Goal: Transaction & Acquisition: Obtain resource

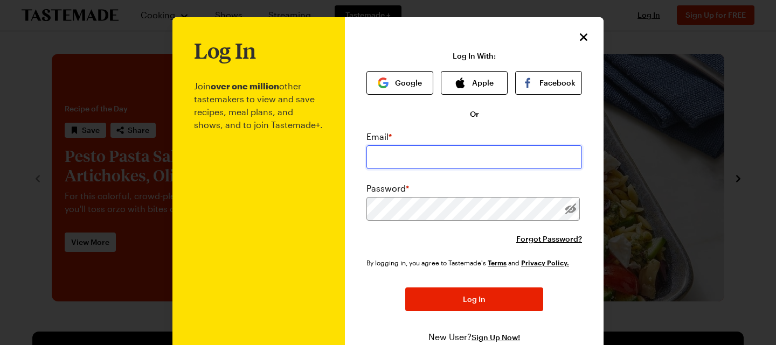
click at [433, 164] on input "email" at bounding box center [474, 158] width 216 height 24
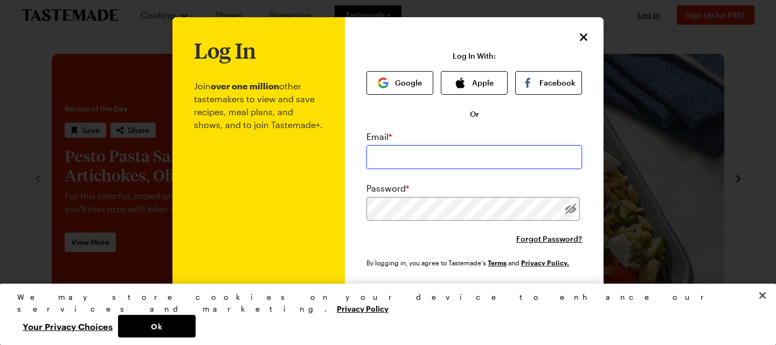
type input "[EMAIL_ADDRESS][DOMAIN_NAME]"
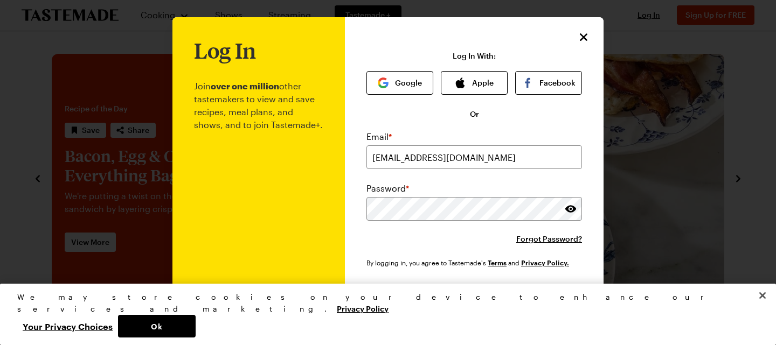
click at [448, 292] on button "Log In" at bounding box center [474, 300] width 138 height 24
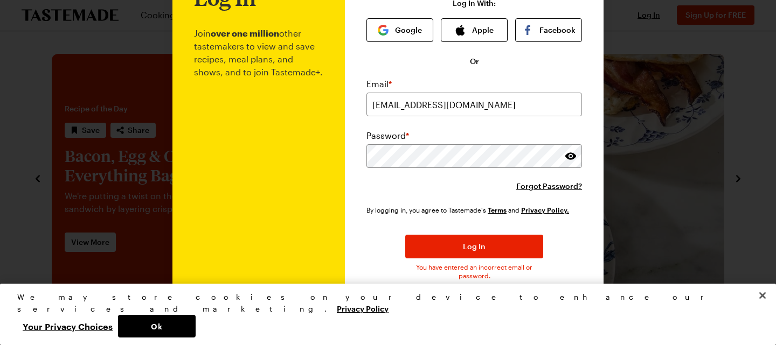
scroll to position [45, 0]
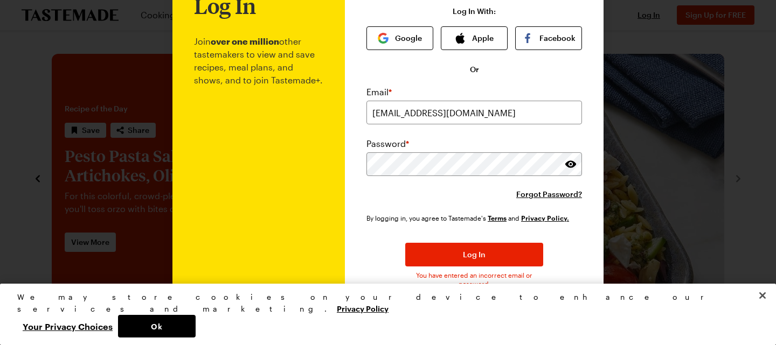
click at [624, 70] on div at bounding box center [388, 172] width 776 height 345
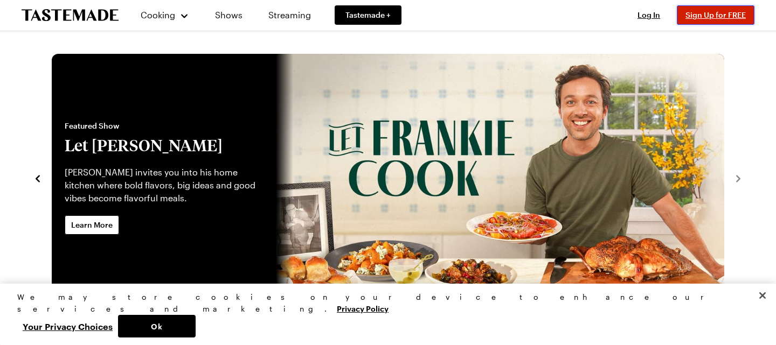
click at [689, 16] on span "Sign Up for FREE" at bounding box center [715, 14] width 60 height 9
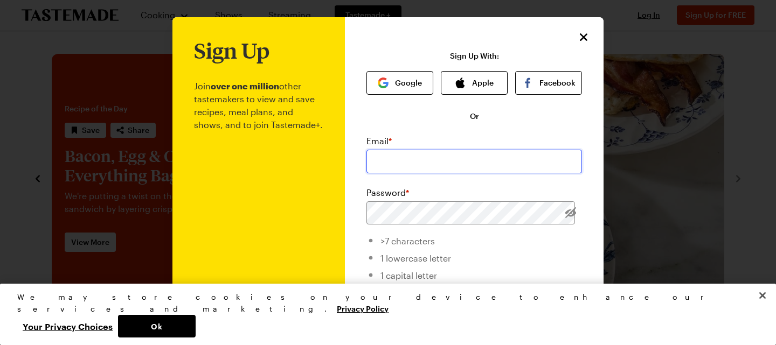
click at [410, 164] on input "email" at bounding box center [474, 162] width 216 height 24
type input "[EMAIL_ADDRESS][DOMAIN_NAME]"
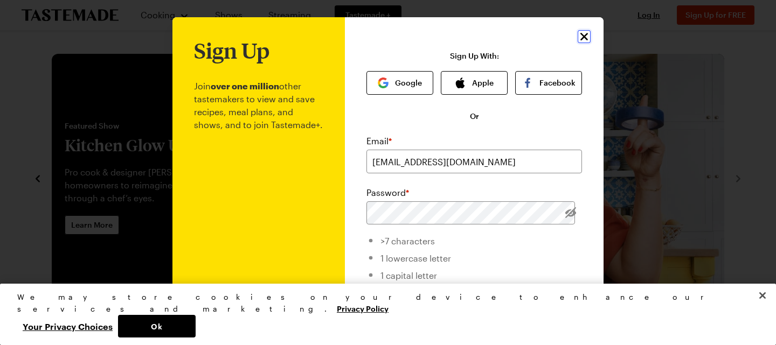
click at [584, 34] on icon "Close" at bounding box center [584, 36] width 13 height 13
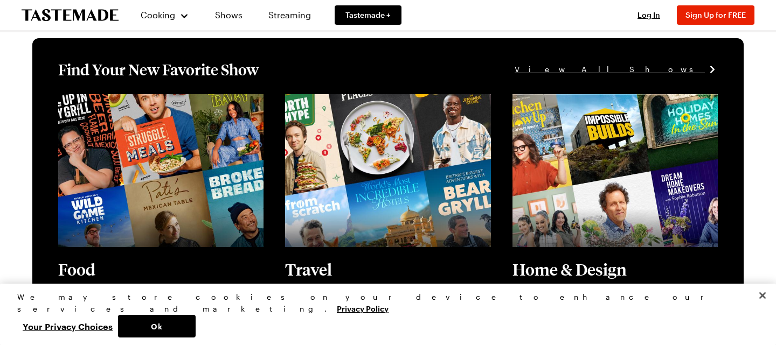
scroll to position [0, 0]
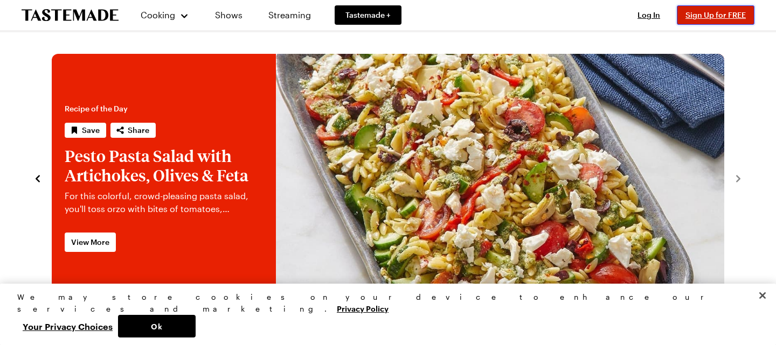
click at [705, 19] on button "Sign Up for FREE" at bounding box center [716, 14] width 78 height 19
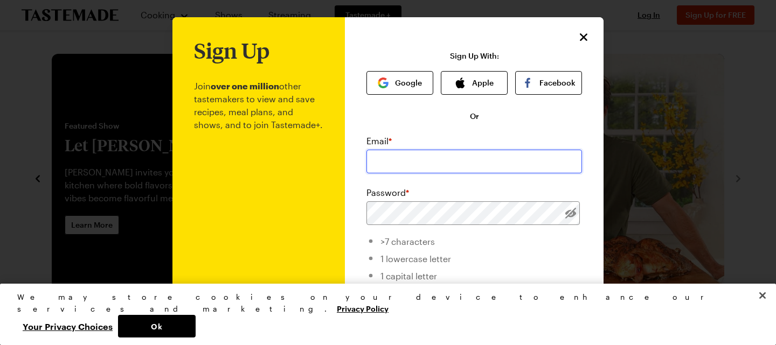
click at [435, 162] on input "email" at bounding box center [474, 162] width 216 height 24
type input "[EMAIL_ADDRESS][DOMAIN_NAME]"
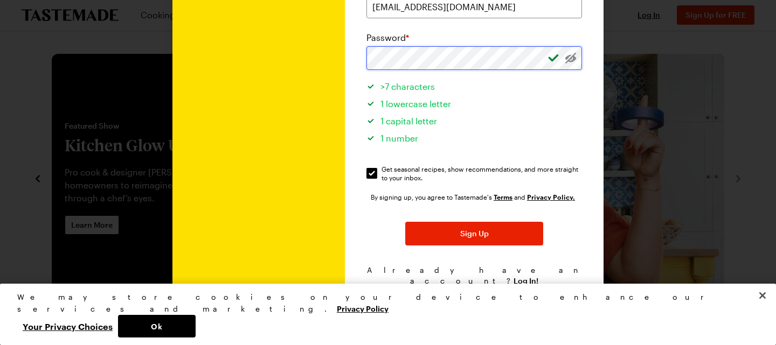
scroll to position [157, 0]
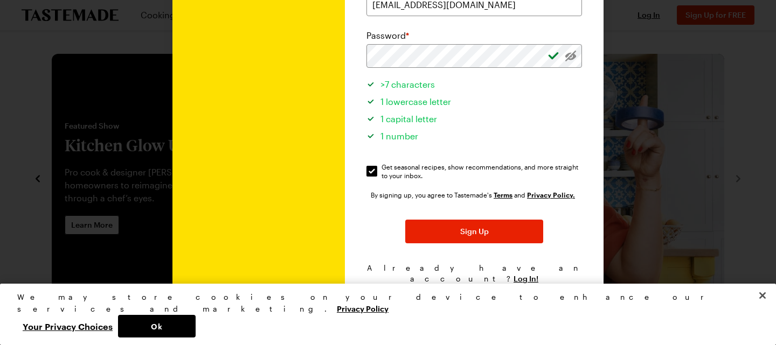
click at [412, 177] on span "Get seasonal recipes, show recommendations, and more straight to your inbox." at bounding box center [483, 171] width 202 height 17
click at [377, 177] on input "Get seasonal recipes, show recommendations, and more straight to your inbox. Ge…" at bounding box center [371, 171] width 11 height 11
checkbox input "false"
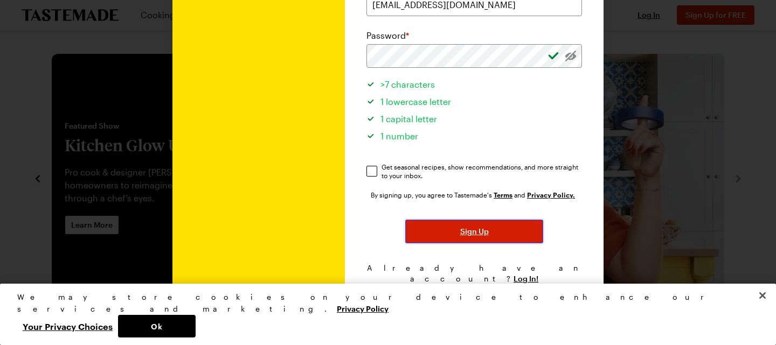
click at [475, 228] on span "Sign Up" at bounding box center [474, 231] width 29 height 11
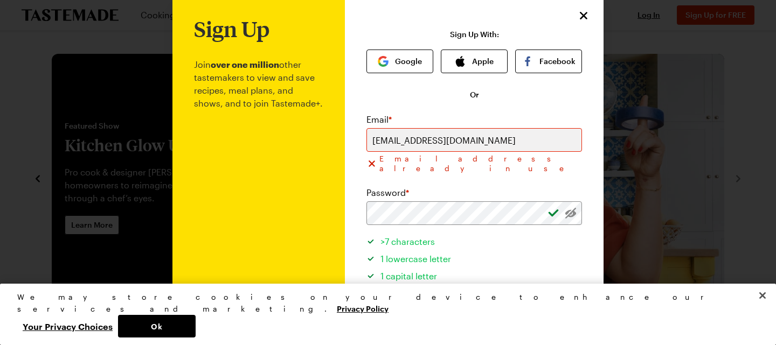
scroll to position [170, 0]
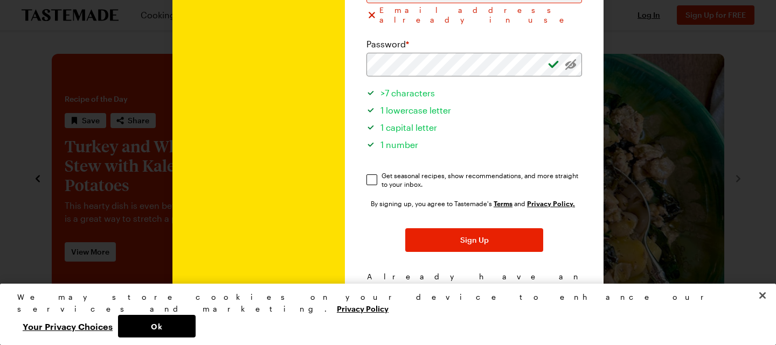
click at [521, 282] on span "Log In!" at bounding box center [526, 287] width 25 height 11
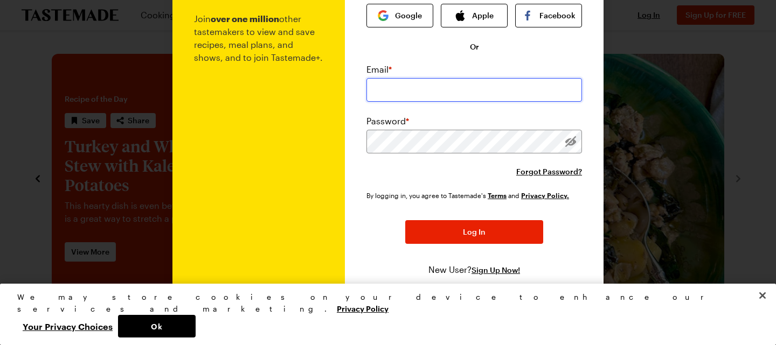
click at [386, 84] on input "email" at bounding box center [474, 90] width 216 height 24
type input "[EMAIL_ADDRESS][DOMAIN_NAME]"
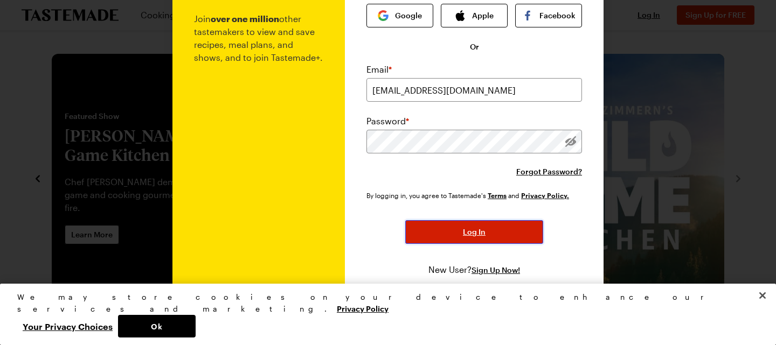
click at [490, 223] on button "Log In" at bounding box center [474, 232] width 138 height 24
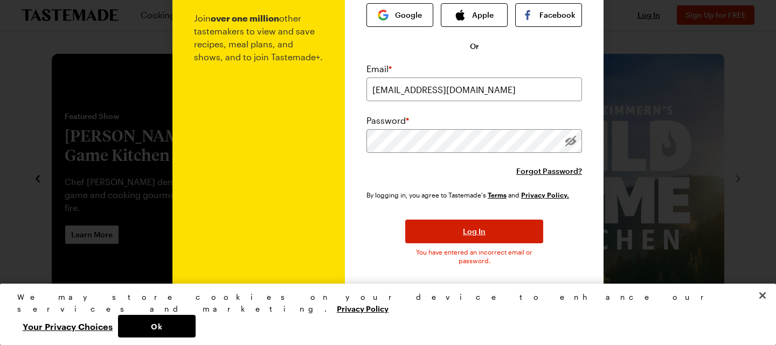
scroll to position [89, 0]
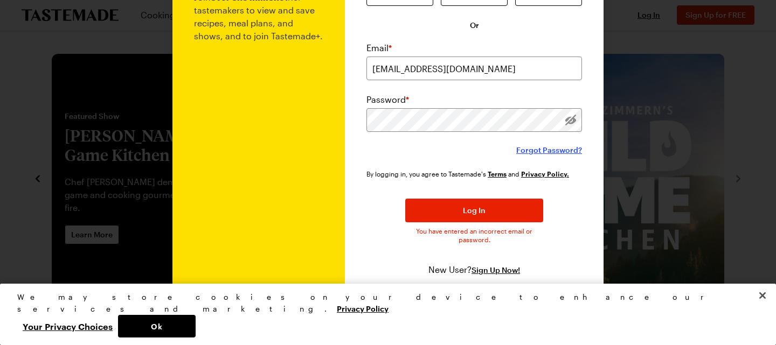
click at [527, 147] on span "Forgot Password?" at bounding box center [549, 150] width 66 height 11
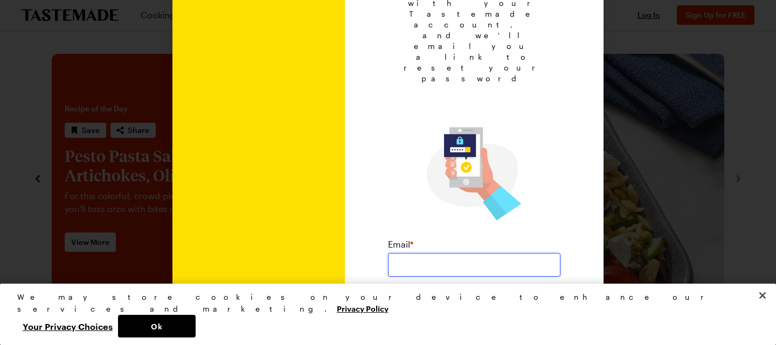
click at [466, 253] on input "email" at bounding box center [474, 265] width 172 height 24
type input "[EMAIL_ADDRESS][DOMAIN_NAME]"
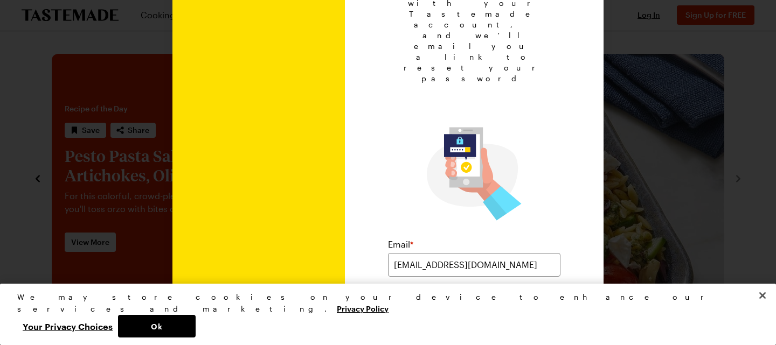
click at [461, 301] on span "Submit" at bounding box center [474, 306] width 26 height 11
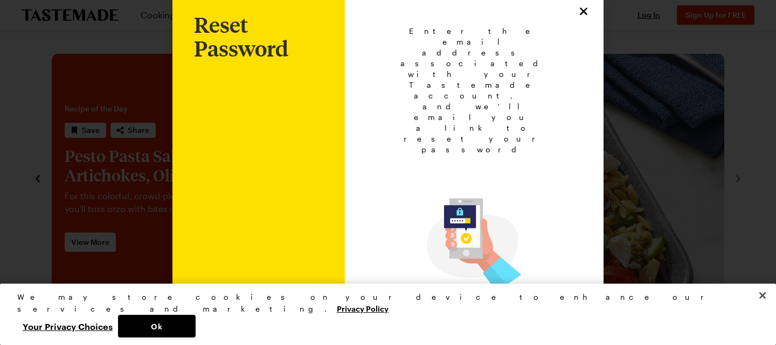
scroll to position [26, 0]
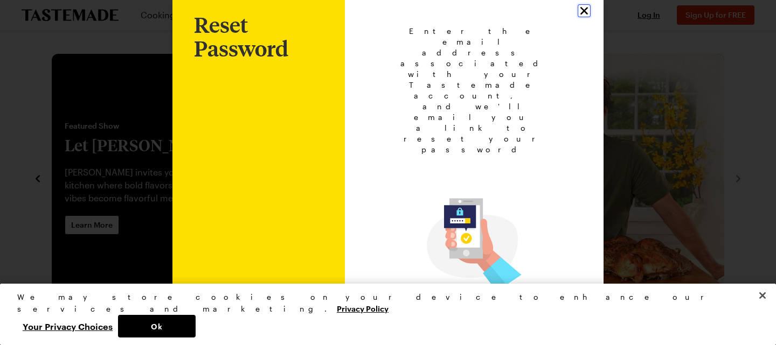
click at [584, 15] on icon "Close" at bounding box center [584, 10] width 13 height 13
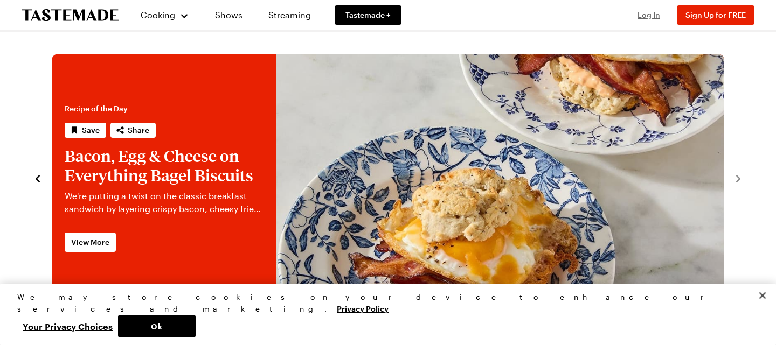
click at [650, 18] on span "Log In" at bounding box center [649, 14] width 23 height 9
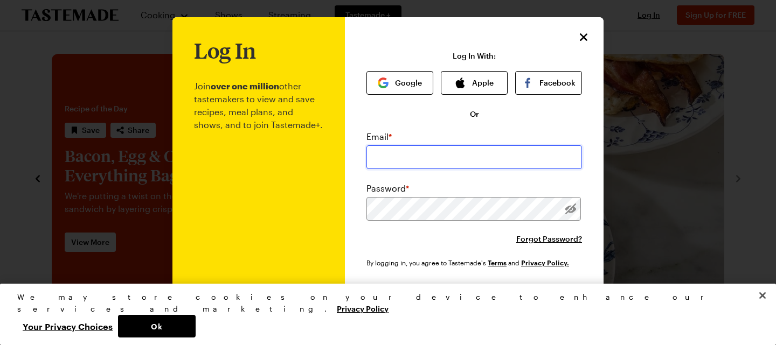
click at [472, 148] on input "email" at bounding box center [474, 158] width 216 height 24
type input "[EMAIL_ADDRESS][DOMAIN_NAME]"
click at [426, 223] on div "Email * [EMAIL_ADDRESS][DOMAIN_NAME] Password * Forgot Password?" at bounding box center [474, 187] width 216 height 114
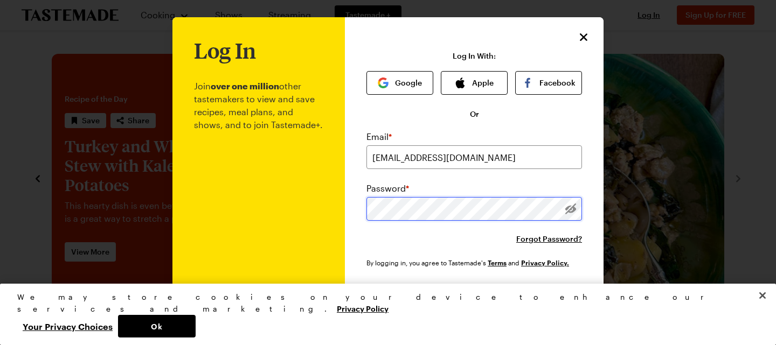
scroll to position [68, 0]
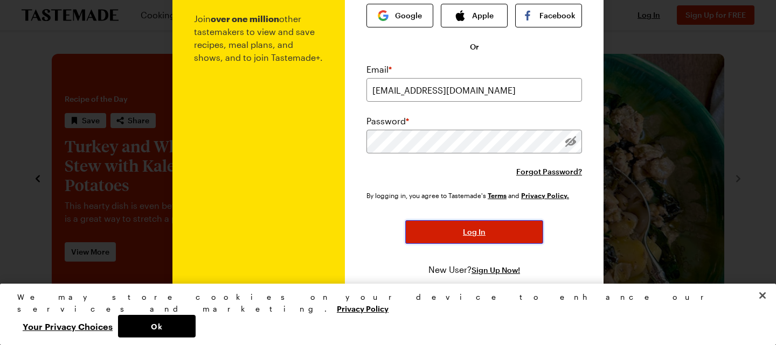
click at [474, 229] on span "Log In" at bounding box center [474, 232] width 23 height 11
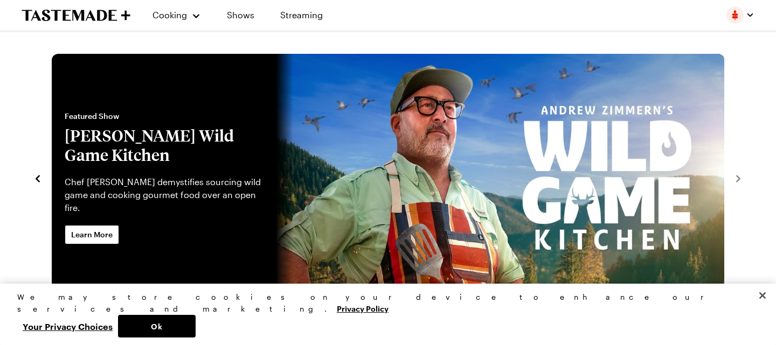
click at [27, 179] on section "Recipe of the Day Save Share Pesto Pasta Salad with Artichokes, Olives & Feta F…" at bounding box center [388, 172] width 733 height 259
click at [38, 176] on icon "navigate to previous item" at bounding box center [38, 178] width 4 height 7
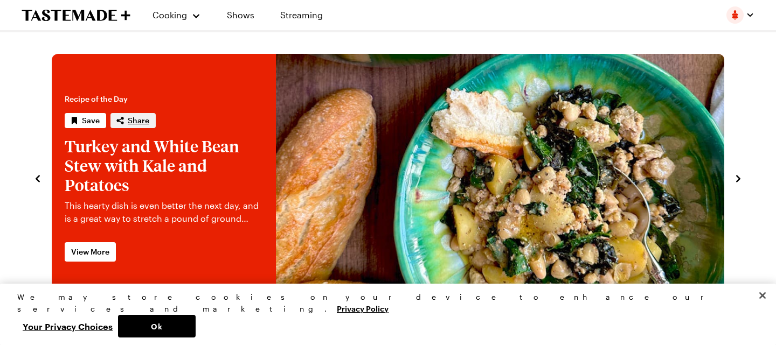
click at [134, 120] on span "Share" at bounding box center [139, 120] width 22 height 11
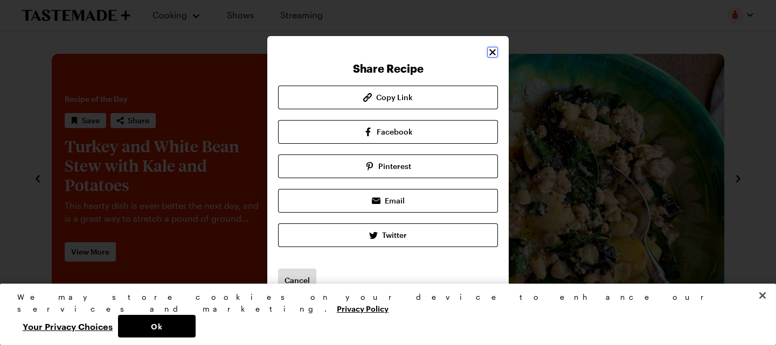
click at [494, 51] on icon "Close" at bounding box center [492, 52] width 11 height 11
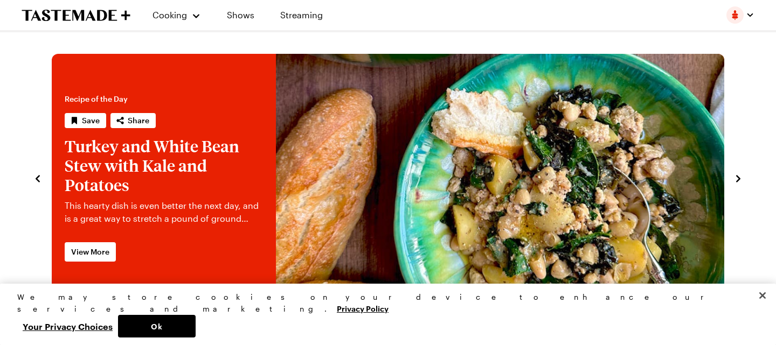
click at [52, 100] on link "Turkey and White Bean Stew with Kale and Potatoes" at bounding box center [52, 178] width 0 height 248
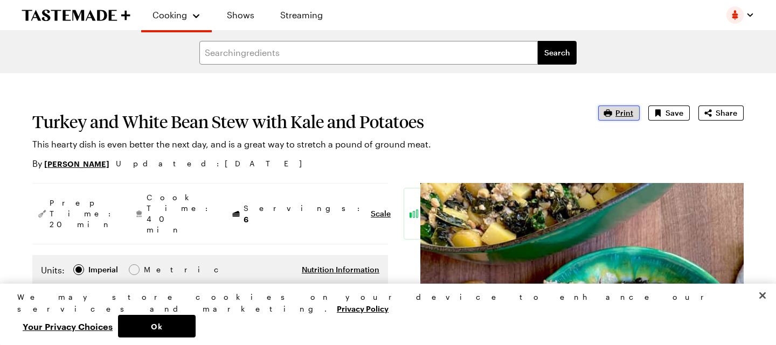
click at [621, 114] on span "Print" at bounding box center [624, 113] width 18 height 11
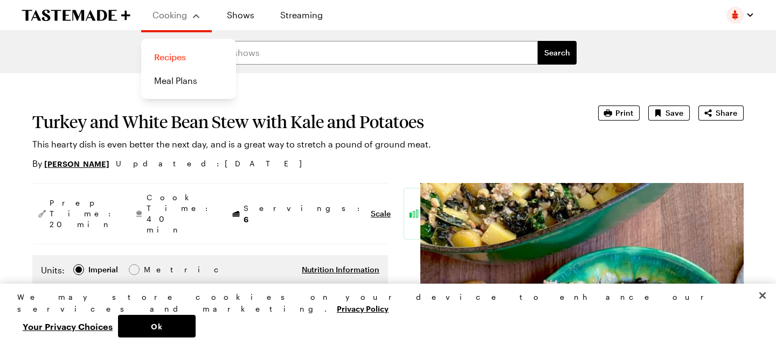
click at [172, 48] on link "Recipes" at bounding box center [189, 57] width 82 height 24
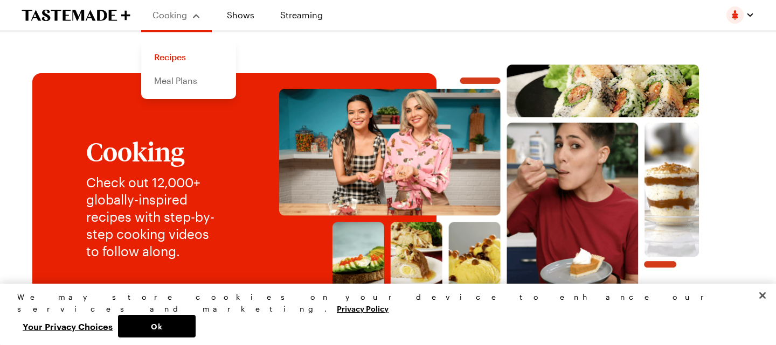
click at [163, 87] on link "Meal Plans" at bounding box center [189, 81] width 82 height 24
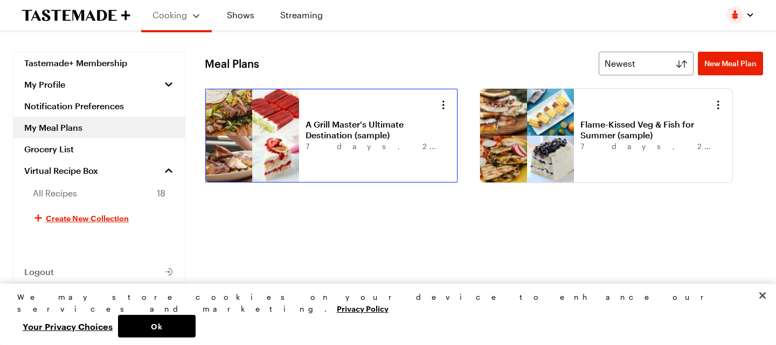
click at [306, 129] on link "A Grill Master's Ultimate Destination (sample)" at bounding box center [373, 130] width 134 height 22
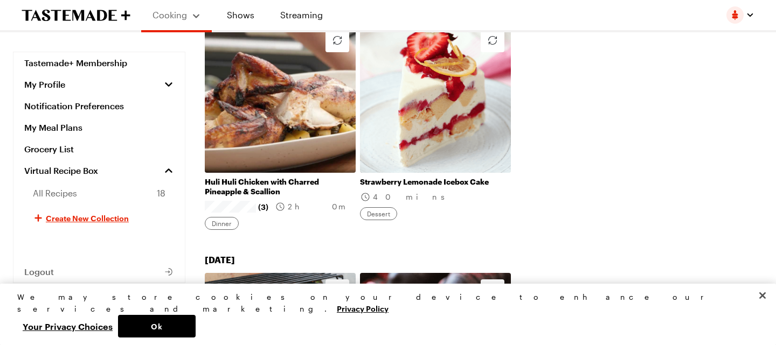
scroll to position [426, 0]
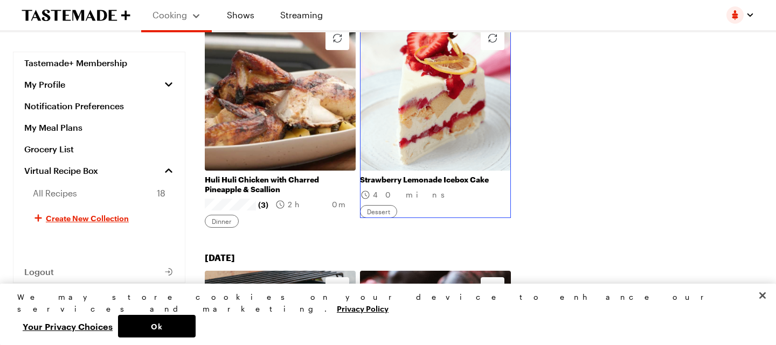
click at [418, 175] on link "Strawberry Lemonade Icebox Cake" at bounding box center [435, 180] width 151 height 10
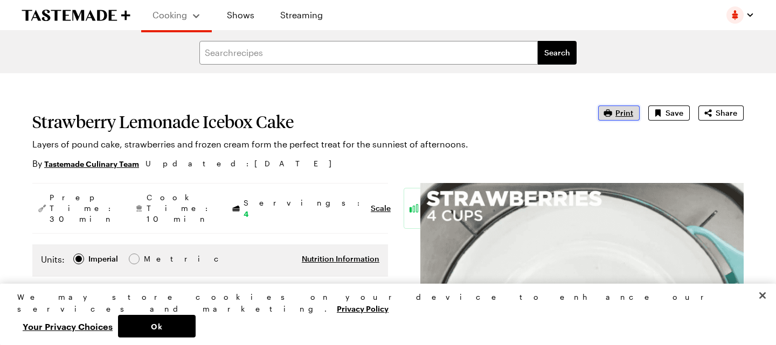
click at [618, 110] on span "Print" at bounding box center [624, 113] width 18 height 11
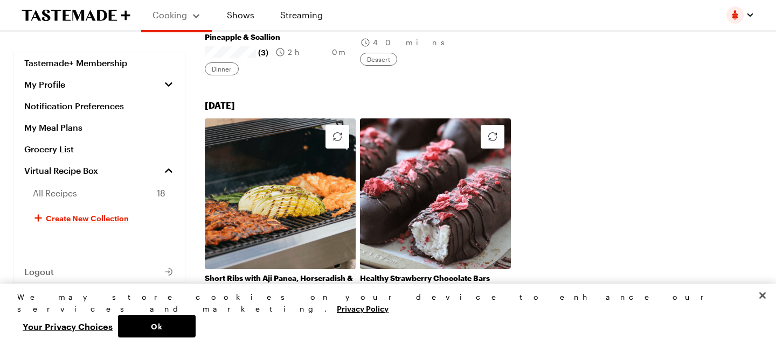
scroll to position [622, 0]
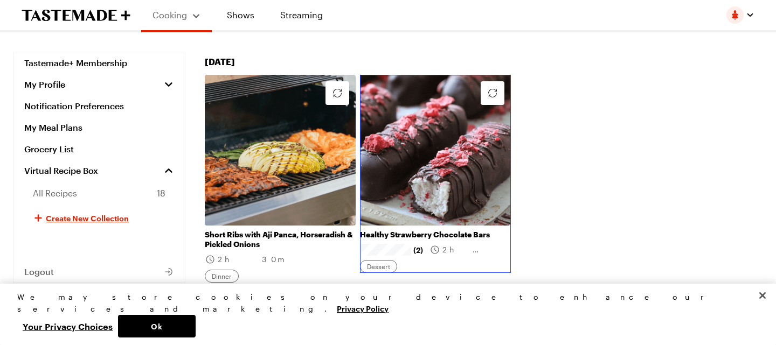
click at [437, 230] on link "Healthy Strawberry Chocolate Bars" at bounding box center [435, 235] width 151 height 10
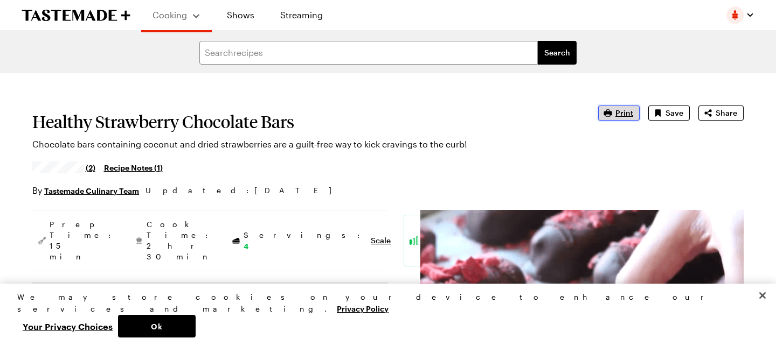
click at [610, 115] on icon "button" at bounding box center [608, 113] width 11 height 11
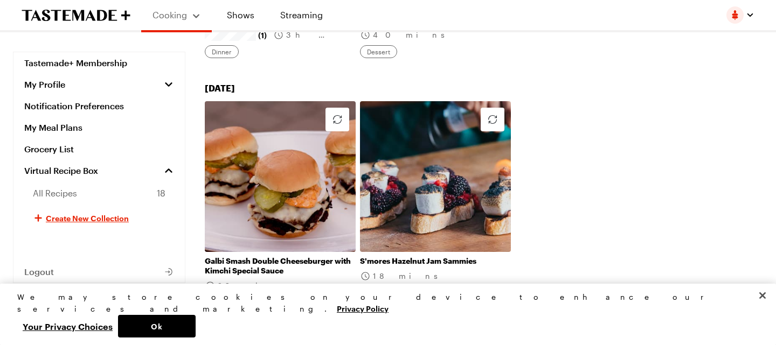
scroll to position [1328, 0]
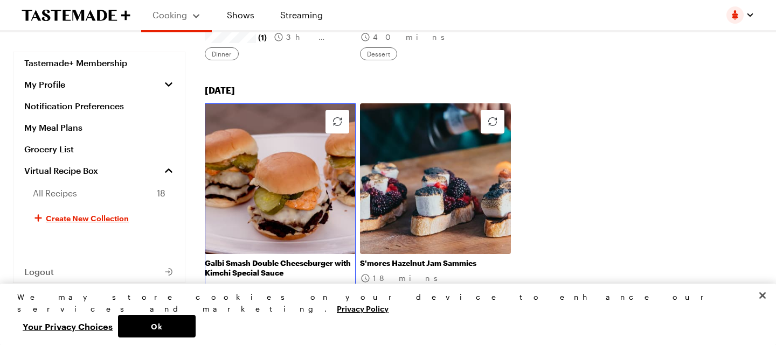
click at [300, 259] on link "Galbi Smash Double Cheeseburger with Kimchi Special Sauce" at bounding box center [280, 268] width 151 height 19
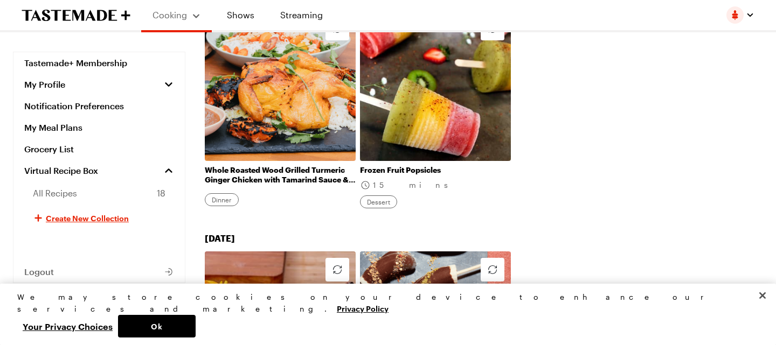
scroll to position [919, 0]
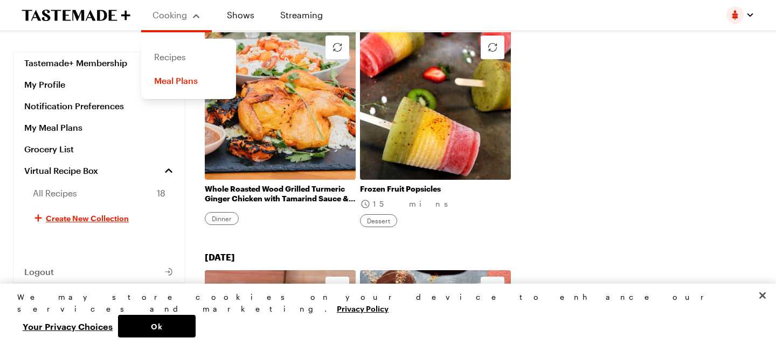
click at [177, 53] on link "Recipes" at bounding box center [189, 57] width 82 height 24
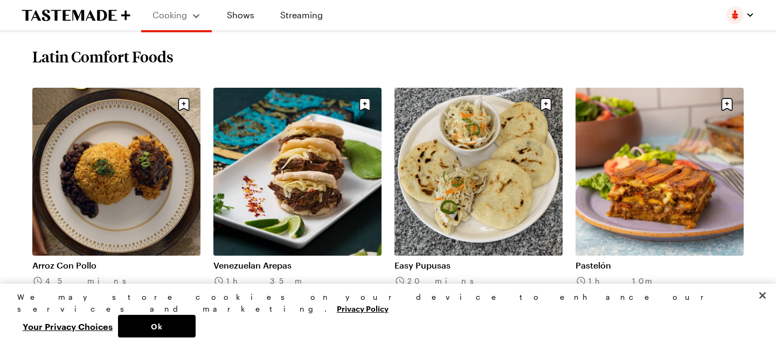
scroll to position [469, 0]
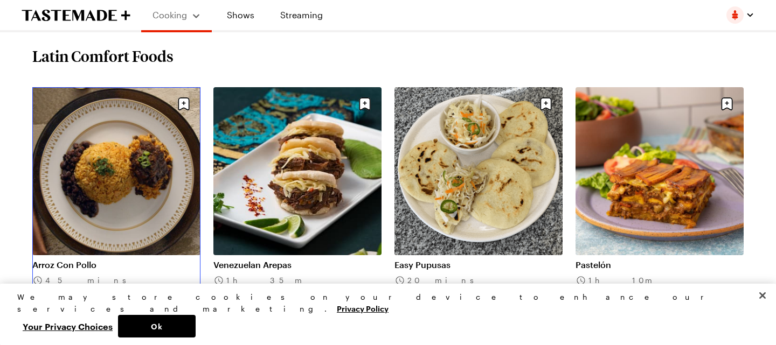
click at [128, 260] on link "Arroz Con Pollo" at bounding box center [116, 265] width 168 height 11
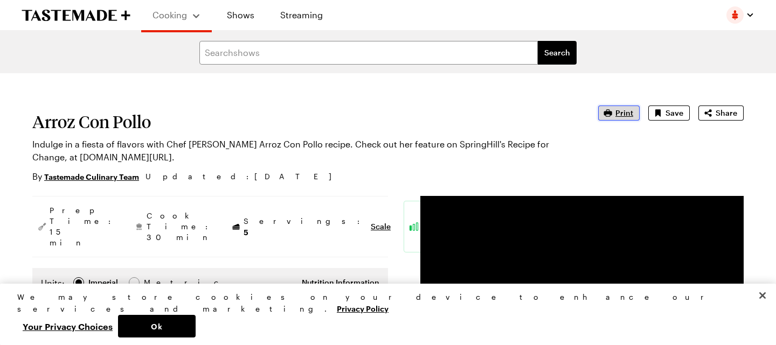
click at [618, 113] on span "Print" at bounding box center [624, 113] width 18 height 11
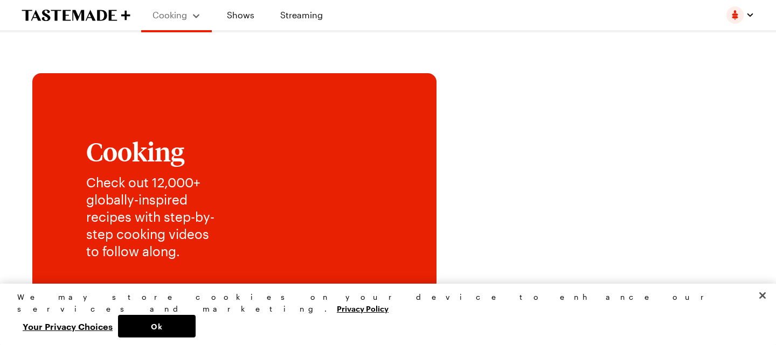
scroll to position [469, 0]
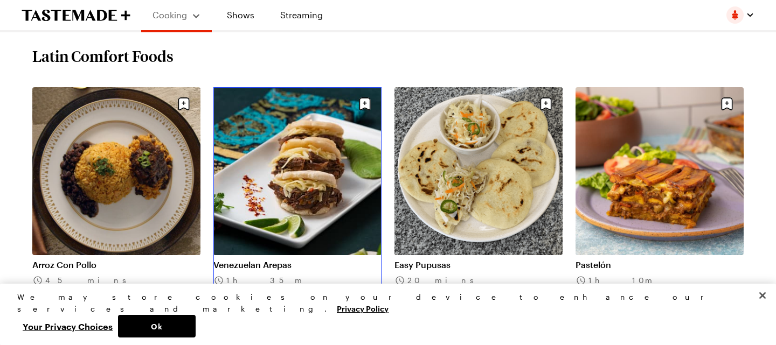
click at [285, 260] on link "Venezuelan Arepas" at bounding box center [297, 265] width 168 height 11
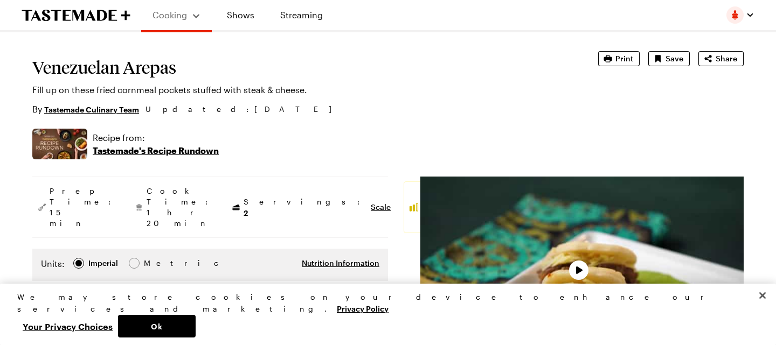
type textarea "x"
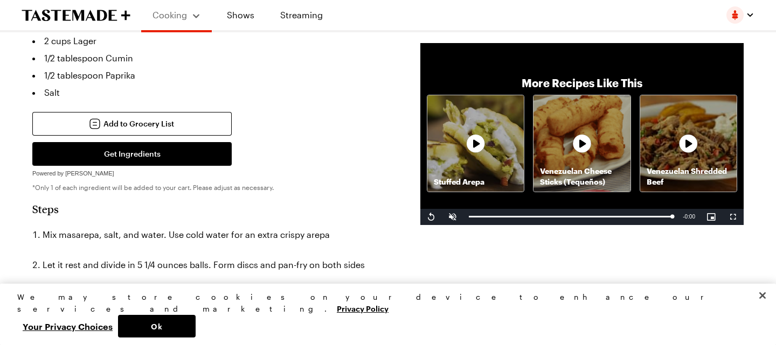
scroll to position [460, 0]
